Goal: Task Accomplishment & Management: Use online tool/utility

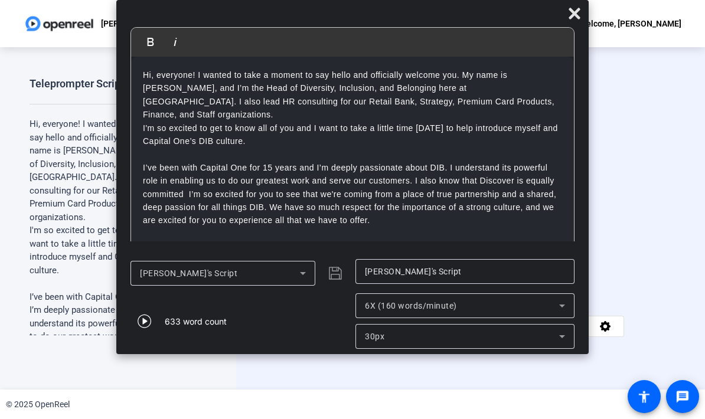
scroll to position [10, 0]
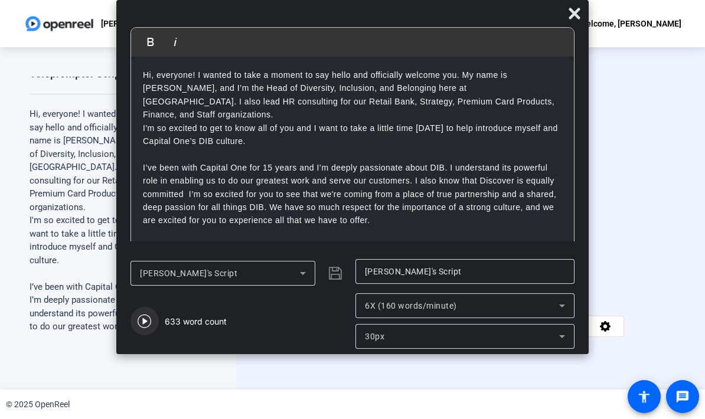
click at [151, 323] on icon "button" at bounding box center [145, 321] width 14 height 14
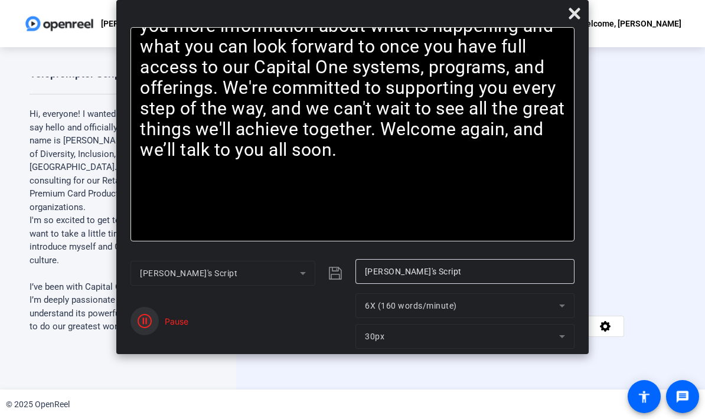
click at [157, 316] on span "button" at bounding box center [145, 321] width 28 height 28
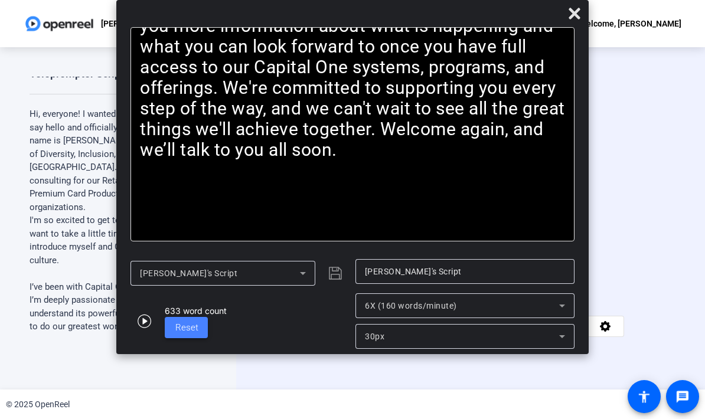
click at [181, 330] on span "Reset" at bounding box center [186, 328] width 23 height 11
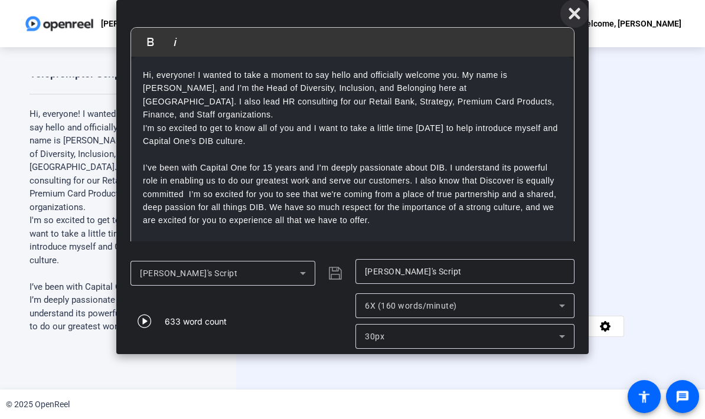
click at [580, 11] on icon at bounding box center [575, 13] width 14 height 14
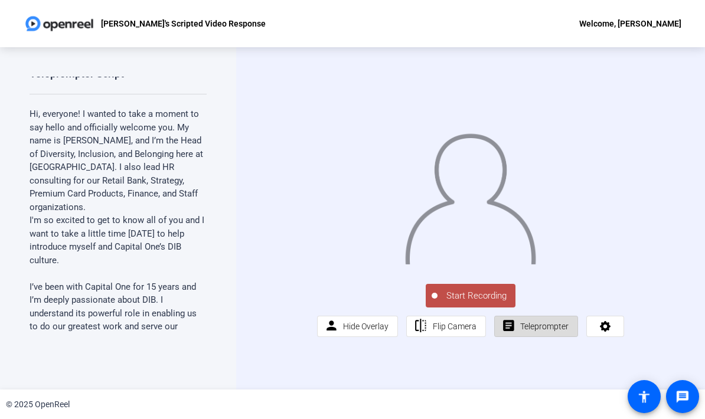
click at [542, 331] on span "Teleprompter" at bounding box center [544, 326] width 48 height 9
click at [543, 331] on span "Teleprompter" at bounding box center [544, 326] width 48 height 9
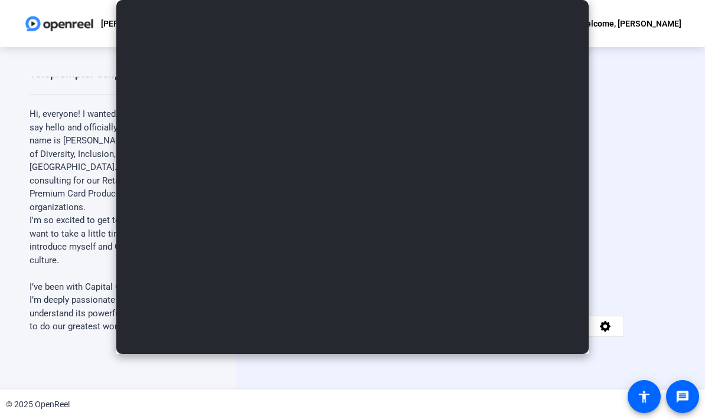
type input "[PERSON_NAME]'s Script"
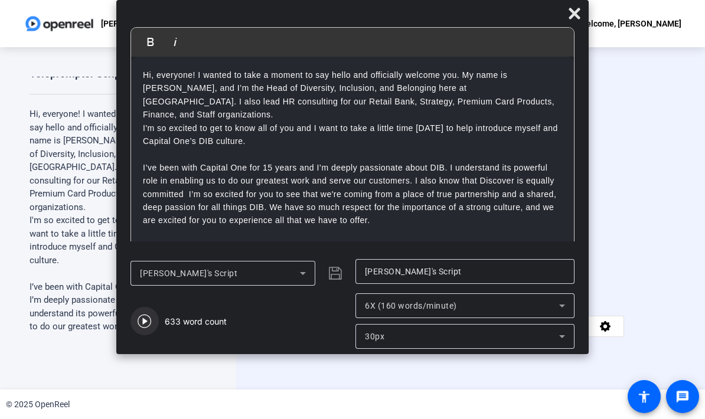
click at [139, 327] on icon "button" at bounding box center [145, 321] width 14 height 14
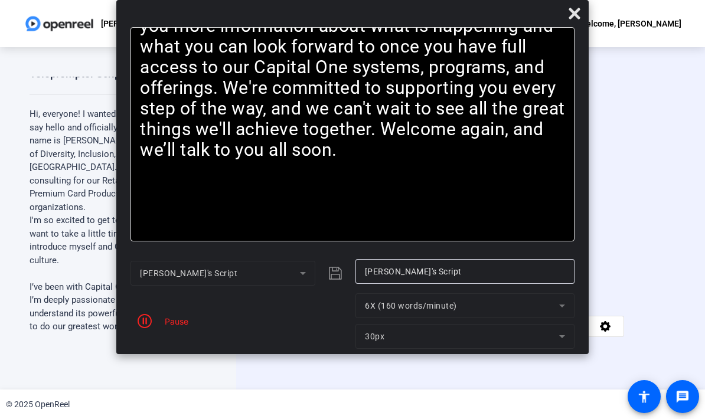
click at [172, 324] on div "Pause" at bounding box center [174, 321] width 30 height 12
click at [177, 323] on div "Pause" at bounding box center [174, 321] width 30 height 12
click at [183, 331] on div "Pause" at bounding box center [240, 322] width 219 height 56
click at [185, 329] on div "Pause" at bounding box center [240, 322] width 219 height 56
click at [183, 326] on div "Pause" at bounding box center [174, 321] width 30 height 12
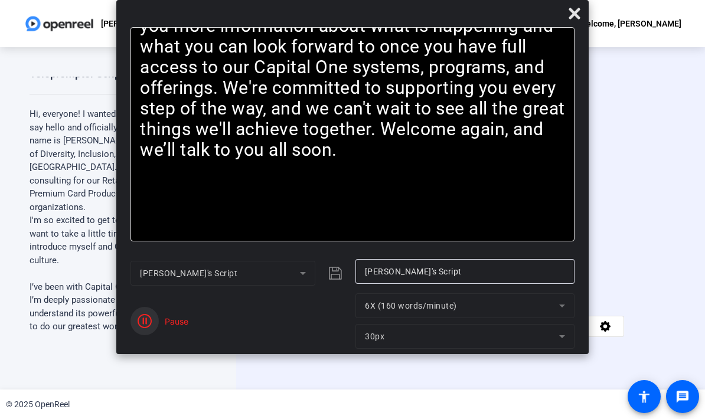
click at [143, 324] on icon "button" at bounding box center [145, 321] width 14 height 14
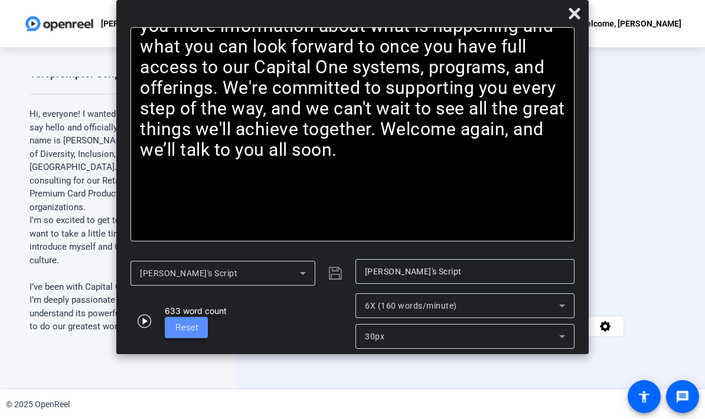
click at [178, 334] on span "Reset" at bounding box center [186, 328] width 23 height 14
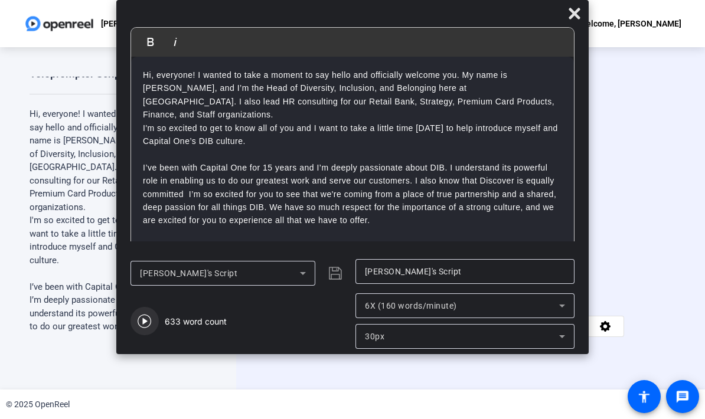
click at [143, 328] on icon "button" at bounding box center [145, 322] width 14 height 14
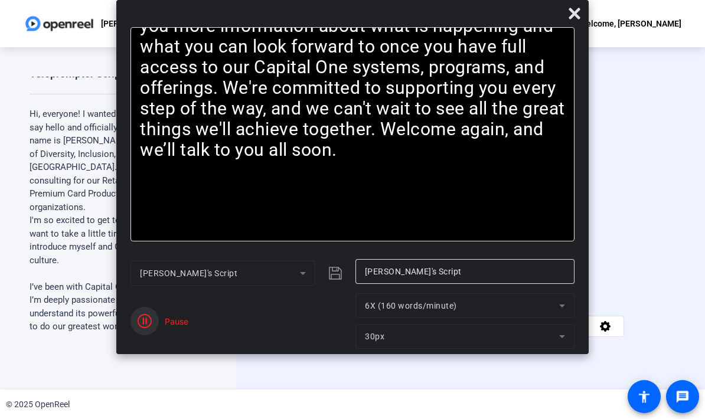
click at [147, 324] on icon "button" at bounding box center [145, 321] width 14 height 14
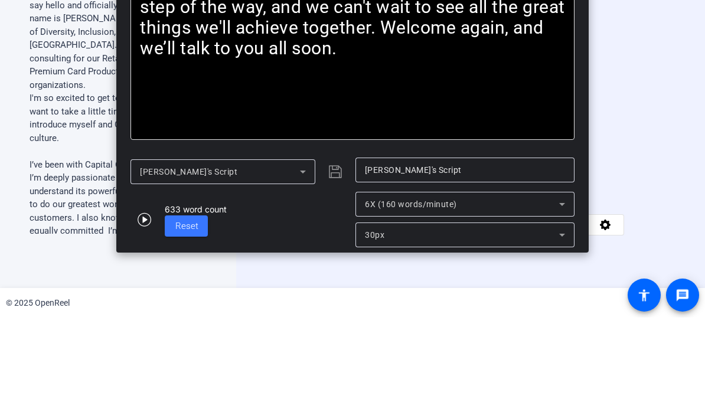
scroll to position [30, 0]
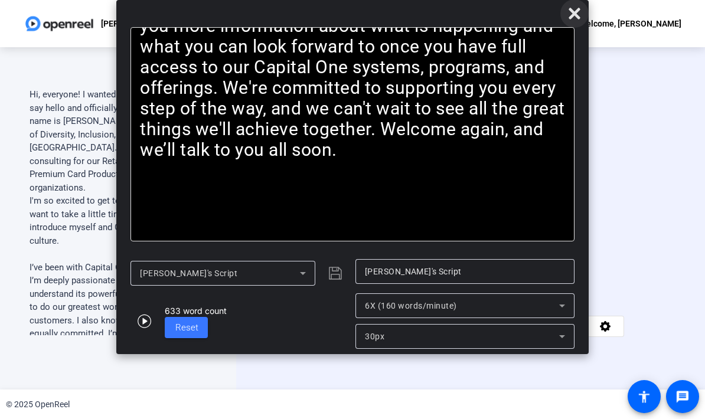
click at [581, 17] on icon at bounding box center [575, 13] width 14 height 14
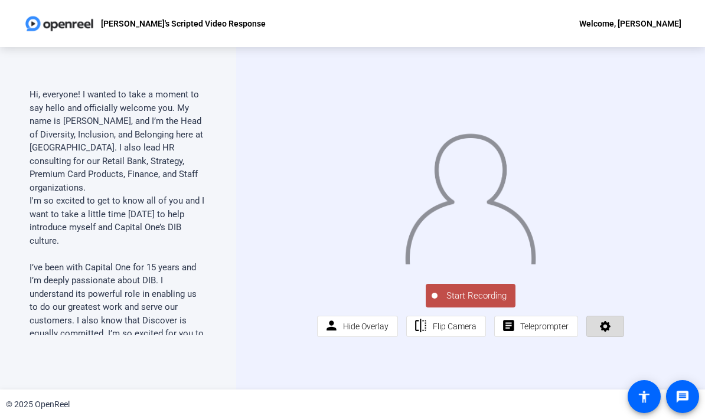
click at [620, 341] on span at bounding box center [605, 327] width 37 height 28
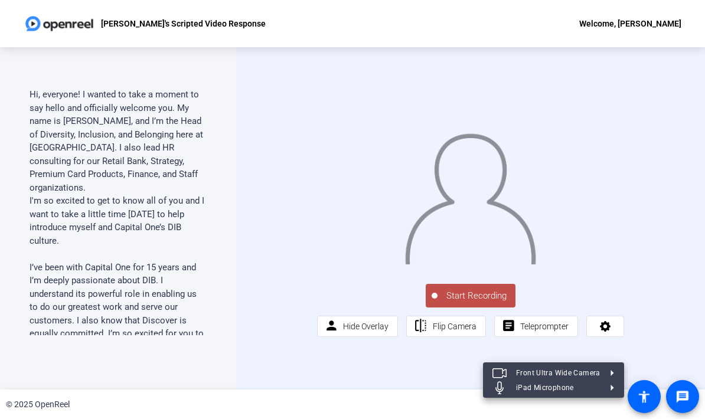
click at [679, 272] on div at bounding box center [352, 209] width 705 height 419
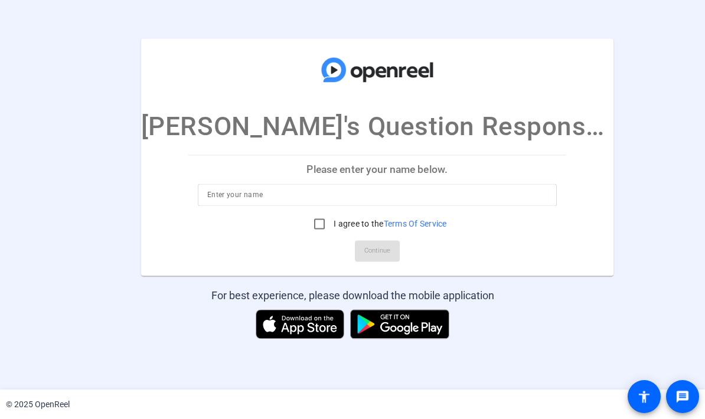
click at [273, 200] on input at bounding box center [377, 195] width 340 height 14
type input "Christina McClung"
click at [323, 227] on input "I agree to the Terms Of Service" at bounding box center [320, 225] width 24 height 24
checkbox input "true"
click at [380, 253] on span "Continue" at bounding box center [377, 252] width 26 height 18
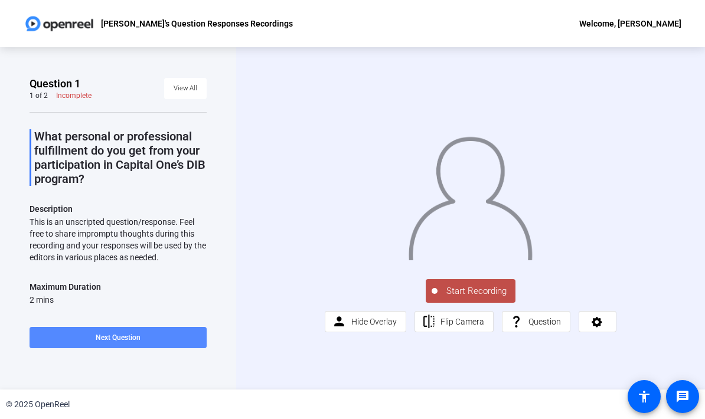
click at [93, 340] on span at bounding box center [118, 338] width 177 height 28
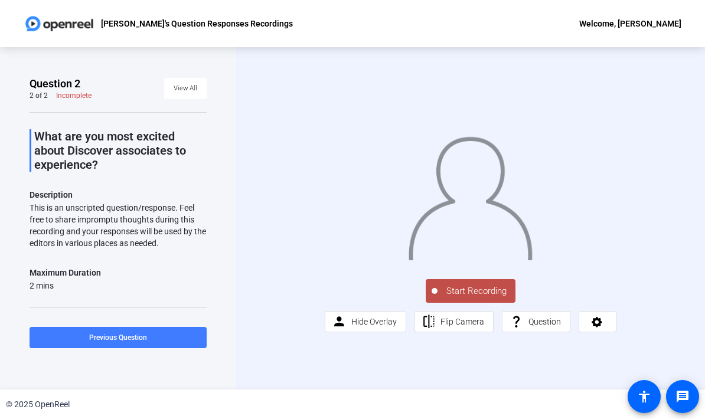
click at [88, 337] on span at bounding box center [118, 338] width 177 height 28
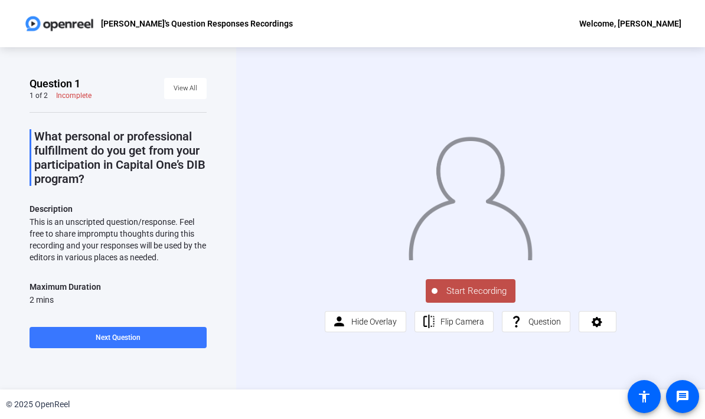
click at [479, 298] on span "Start Recording" at bounding box center [477, 292] width 78 height 14
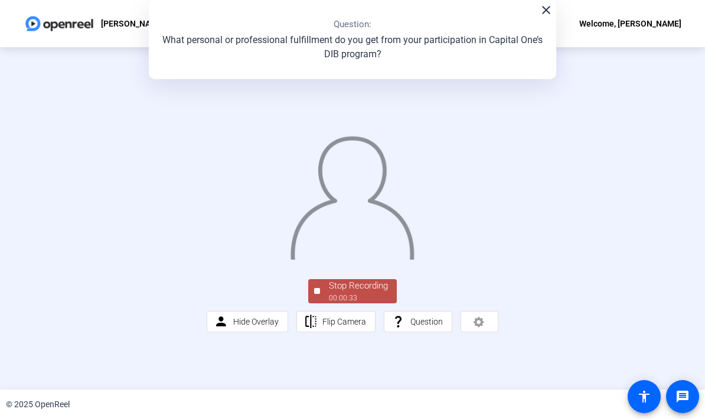
click at [353, 304] on div "00:00:33" at bounding box center [358, 298] width 59 height 11
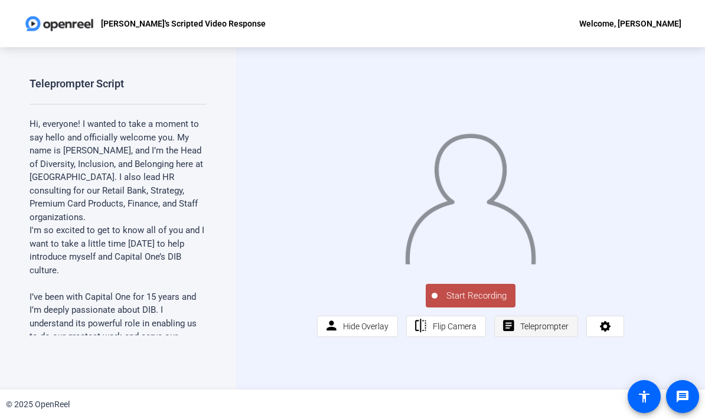
click at [538, 331] on span "Teleprompter" at bounding box center [544, 326] width 48 height 9
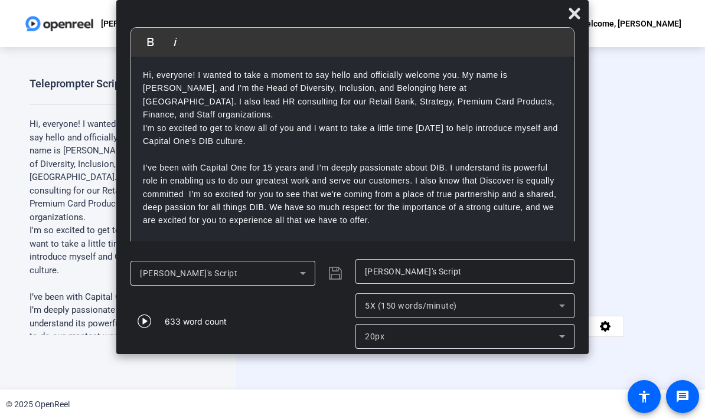
click at [154, 323] on span "button" at bounding box center [145, 321] width 28 height 28
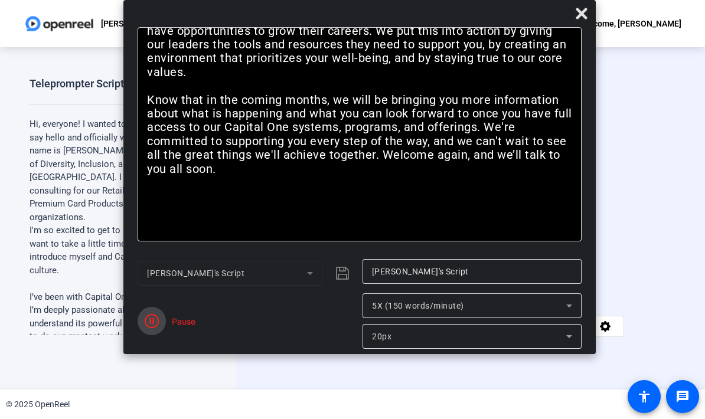
click at [147, 314] on span "button" at bounding box center [152, 321] width 28 height 28
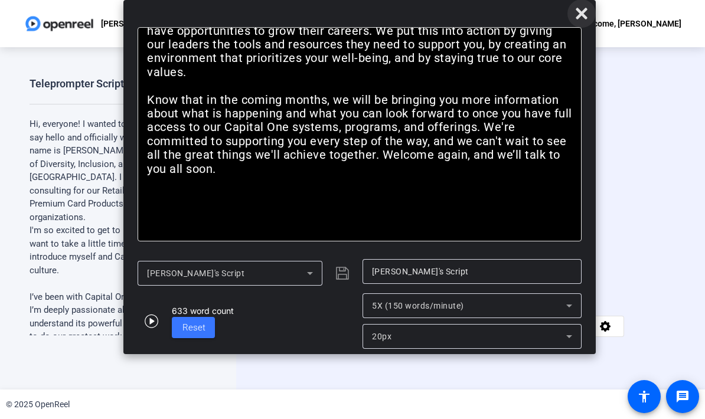
click at [584, 14] on icon at bounding box center [581, 13] width 11 height 11
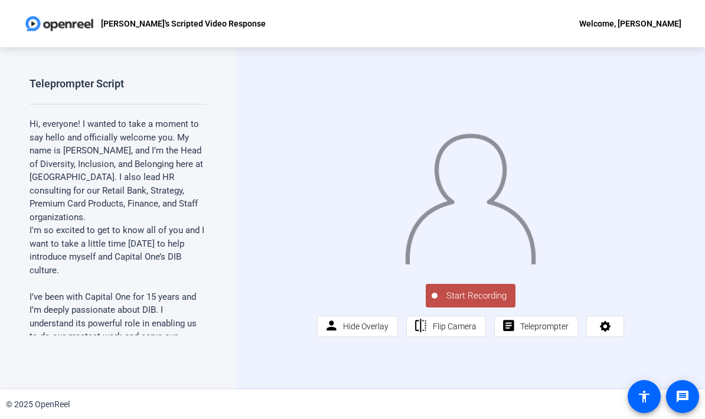
click at [470, 303] on span "Start Recording" at bounding box center [477, 296] width 78 height 14
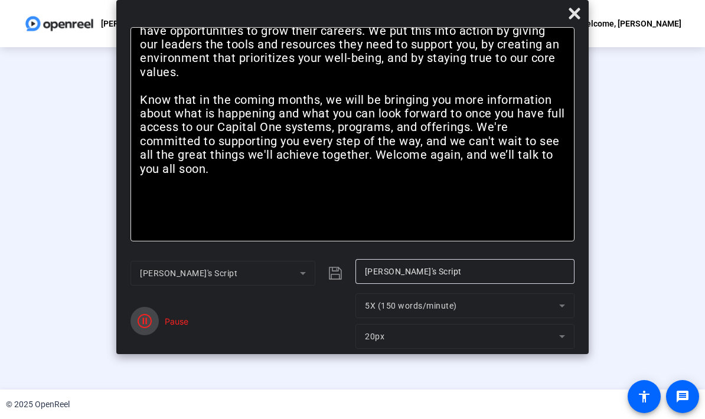
click at [144, 312] on span "button" at bounding box center [145, 321] width 28 height 28
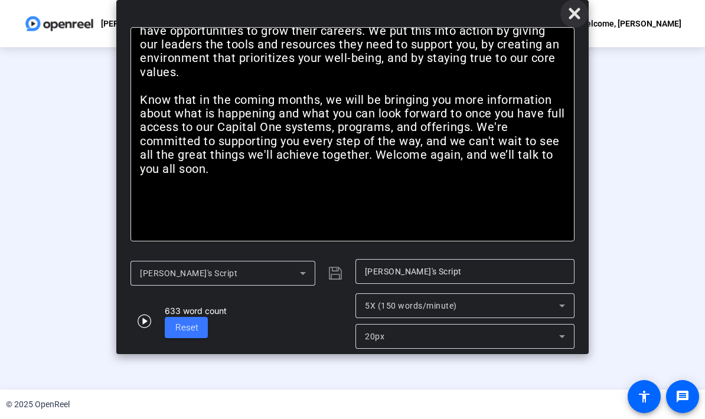
click at [574, 12] on icon at bounding box center [574, 13] width 11 height 11
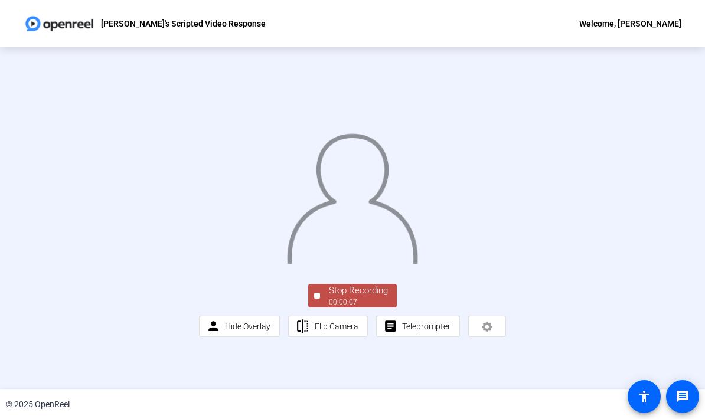
click at [355, 337] on div "Stop Recording 00:00:07 person Hide Overlay flip Flip Camera article Teleprompt…" at bounding box center [353, 218] width 308 height 237
click at [353, 298] on div "Stop Recording" at bounding box center [358, 291] width 59 height 14
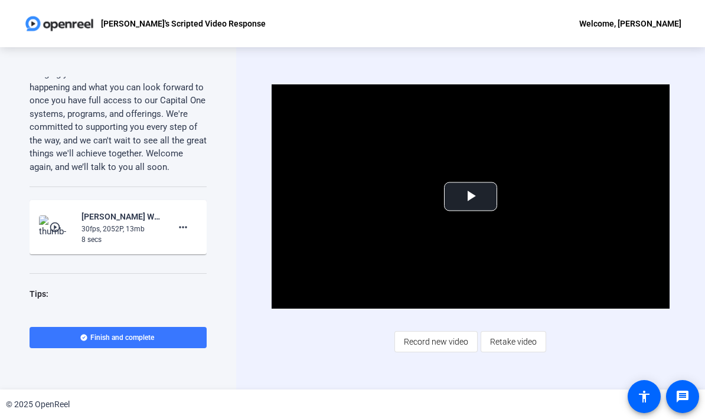
scroll to position [1219, 0]
click at [179, 222] on mat-icon "more_horiz" at bounding box center [183, 229] width 14 height 14
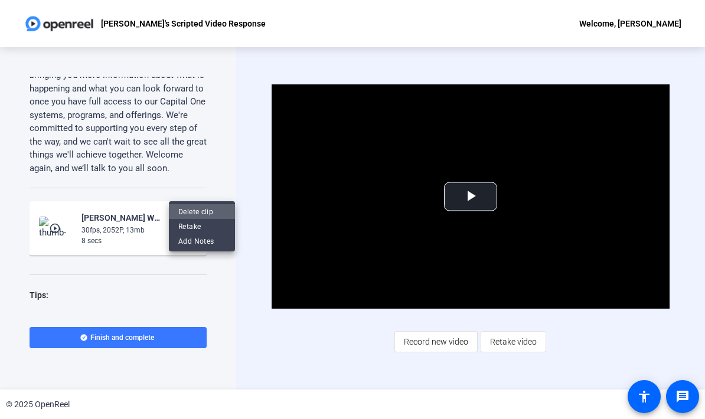
click at [214, 213] on span "Delete clip" at bounding box center [201, 212] width 47 height 14
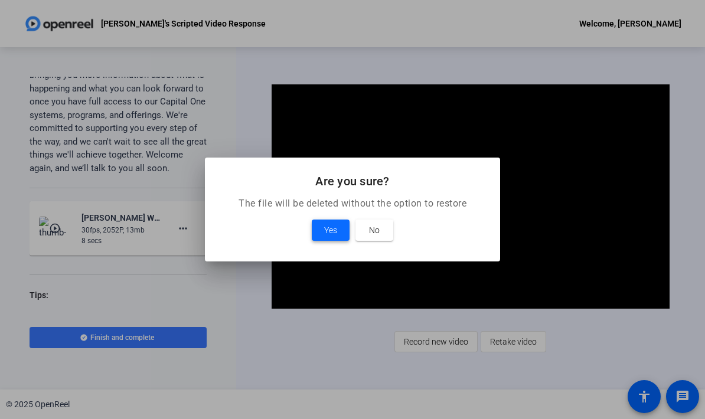
click at [328, 232] on span "Yes" at bounding box center [330, 230] width 13 height 14
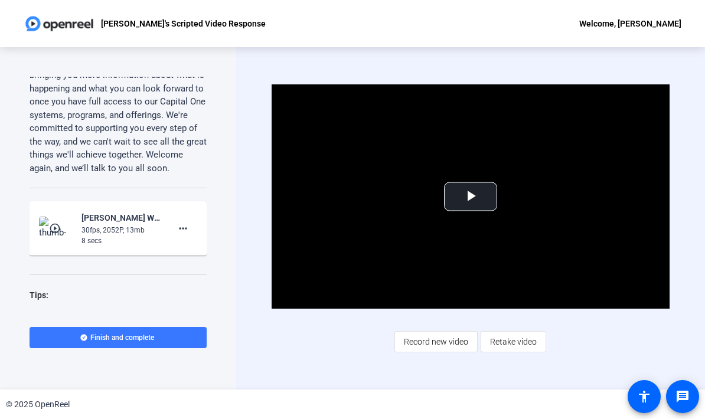
scroll to position [1181, 0]
